Goal: Navigation & Orientation: Find specific page/section

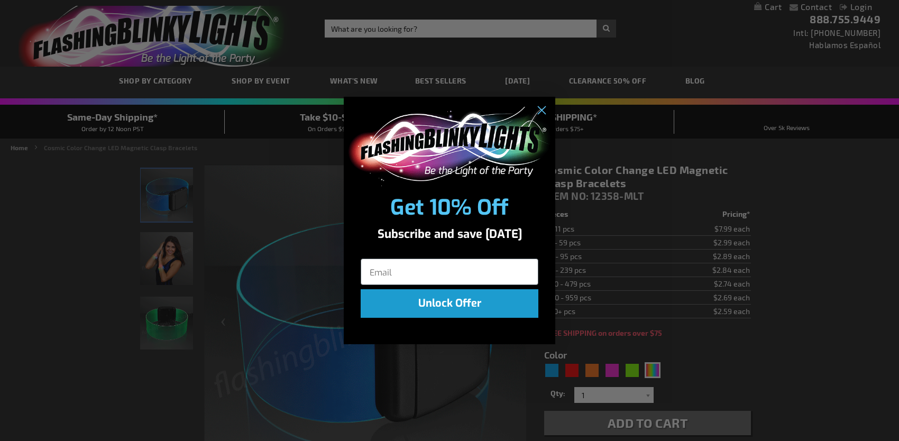
click at [392, 362] on div "Close dialog Get 10% Off Subscribe and save today Unlock Offer Submit" at bounding box center [449, 220] width 899 height 441
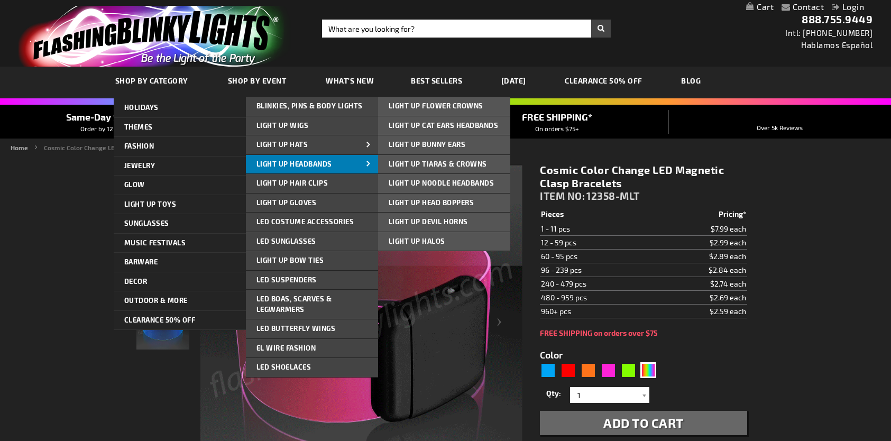
click at [296, 158] on link "Light Up Headbands" at bounding box center [312, 164] width 132 height 19
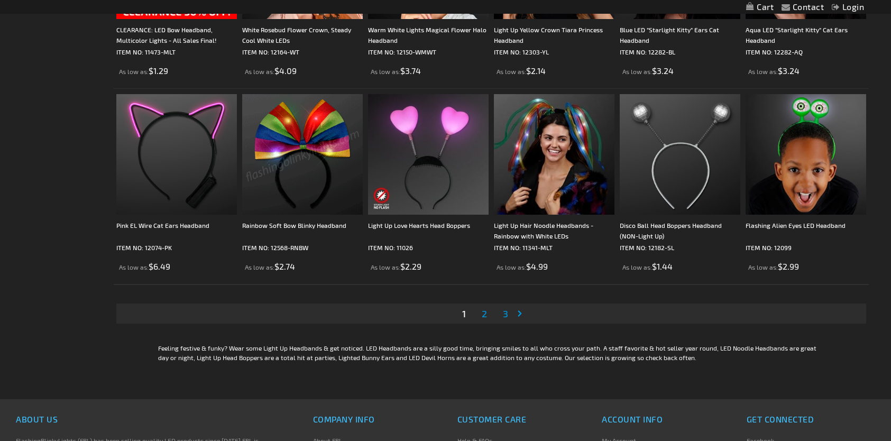
scroll to position [1916, 0]
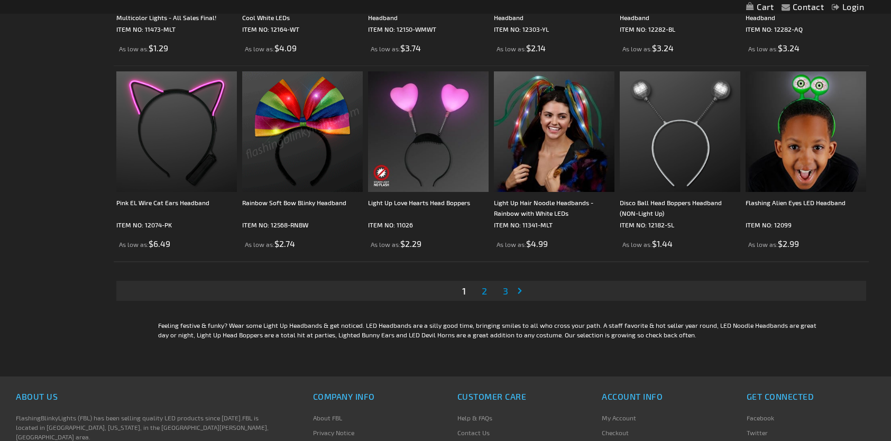
click at [483, 291] on span "2" at bounding box center [484, 291] width 5 height 12
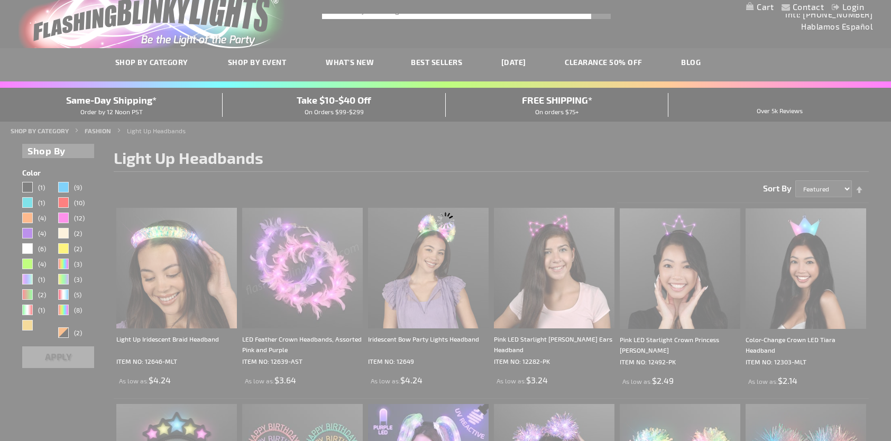
scroll to position [0, 0]
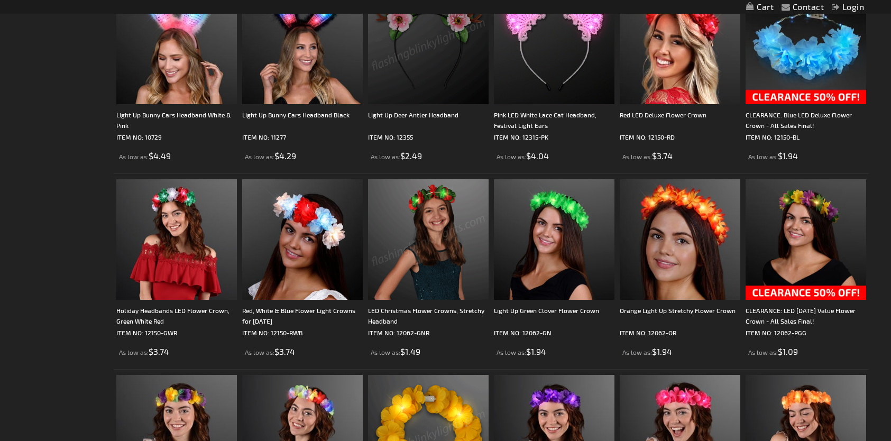
scroll to position [415, 0]
